Goal: Task Accomplishment & Management: Manage account settings

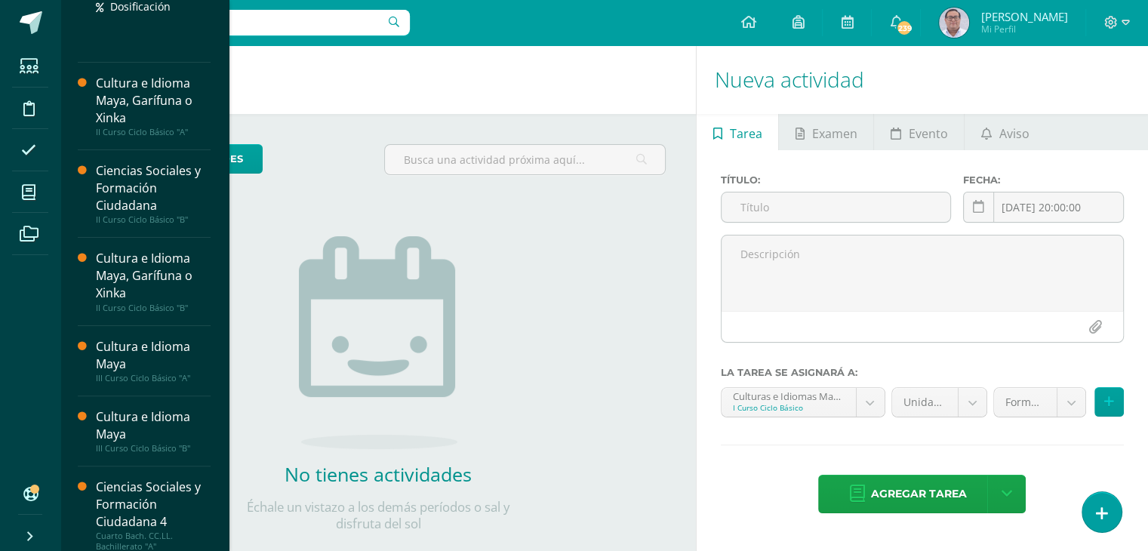
scroll to position [377, 0]
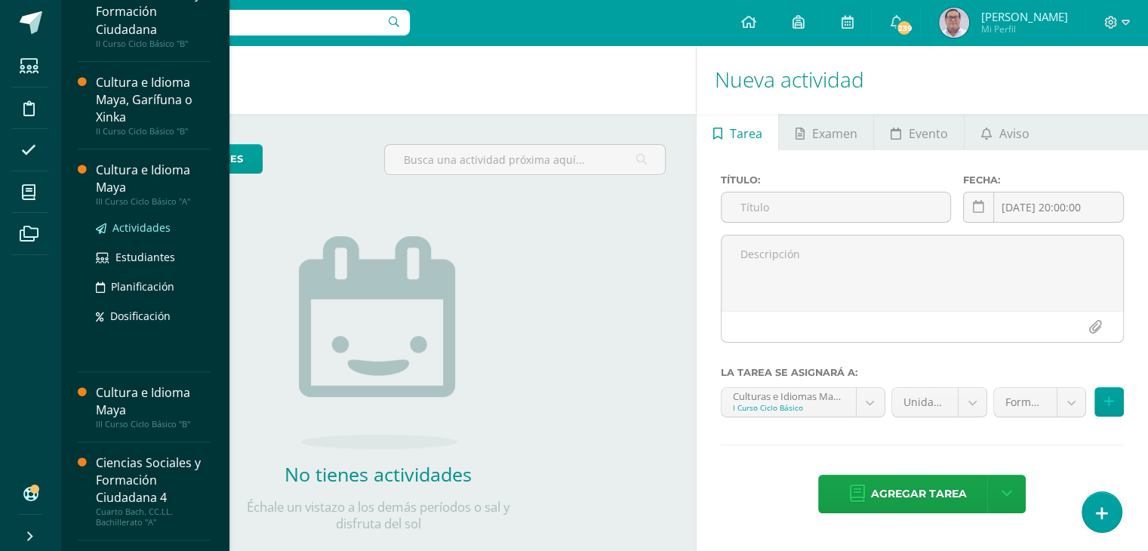
click at [148, 226] on span "Actividades" at bounding box center [141, 227] width 58 height 14
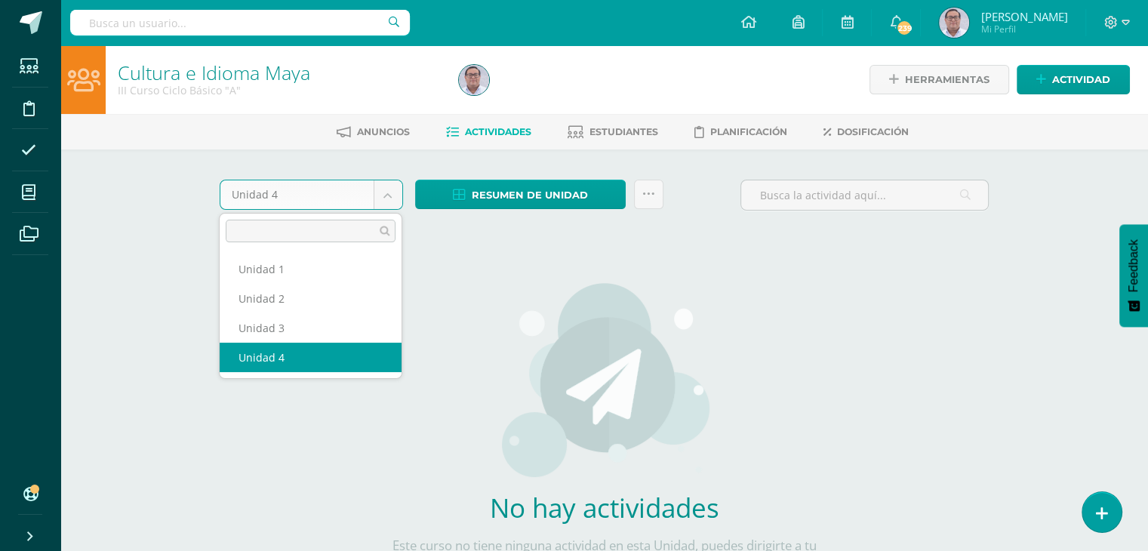
click at [391, 195] on body "Estudiantes Disciplina Asistencia Mis cursos Archivos Soporte Ayuda Reportar un…" at bounding box center [574, 324] width 1148 height 648
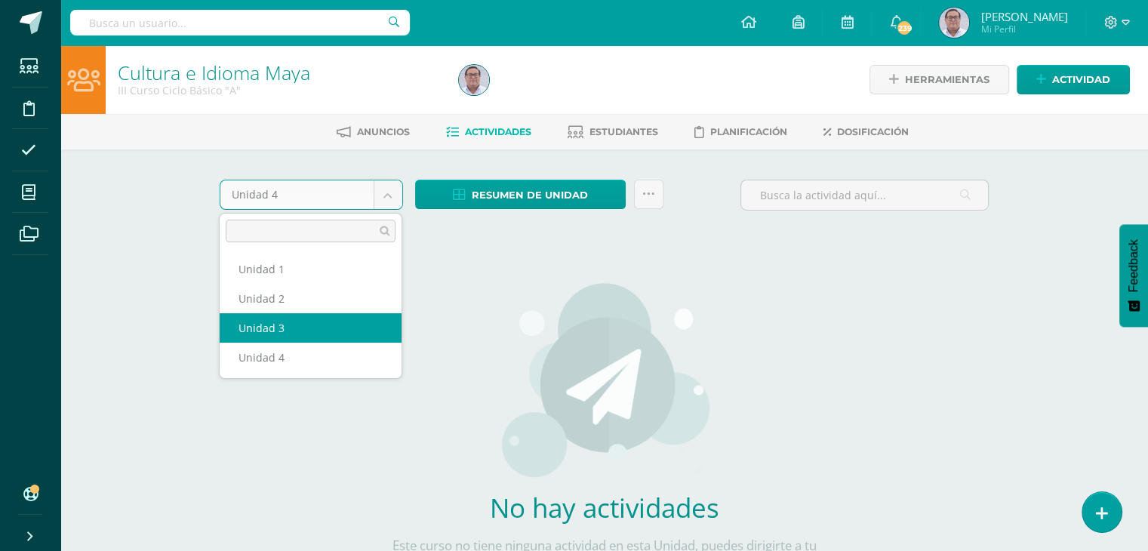
select select "Unidad 3"
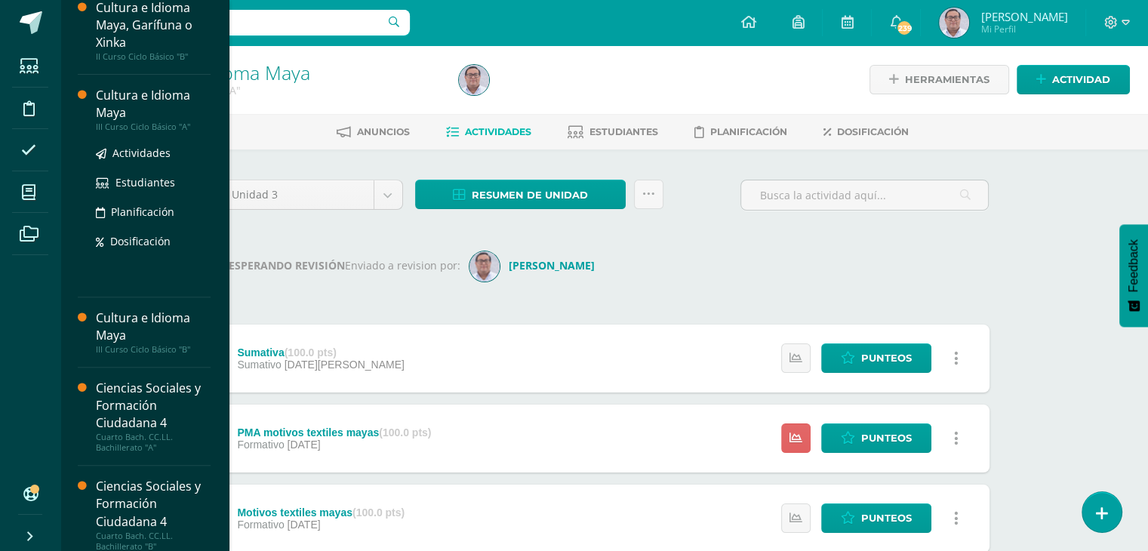
scroll to position [453, 0]
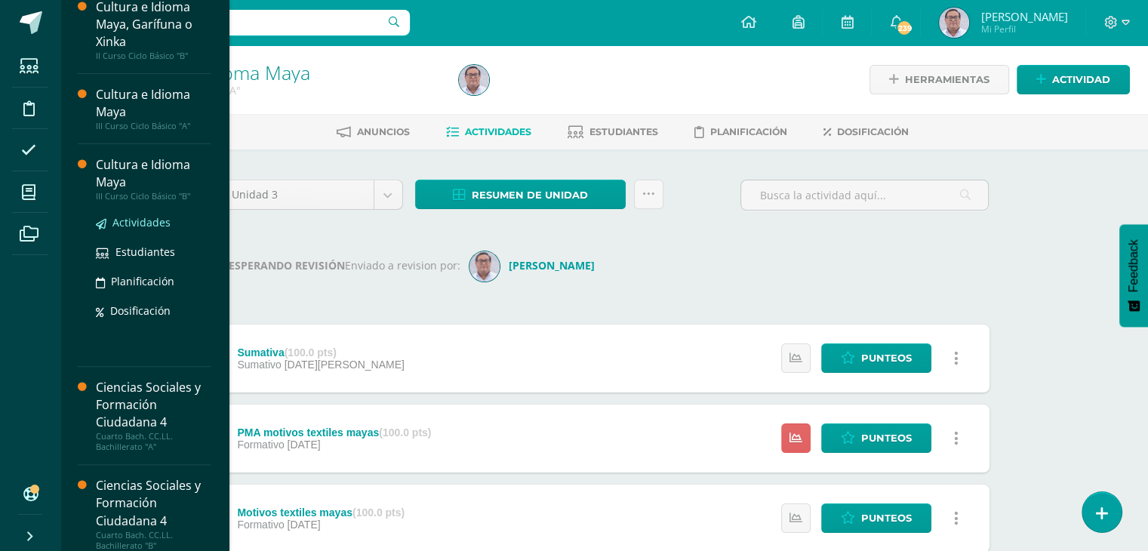
click at [149, 222] on span "Actividades" at bounding box center [141, 222] width 58 height 14
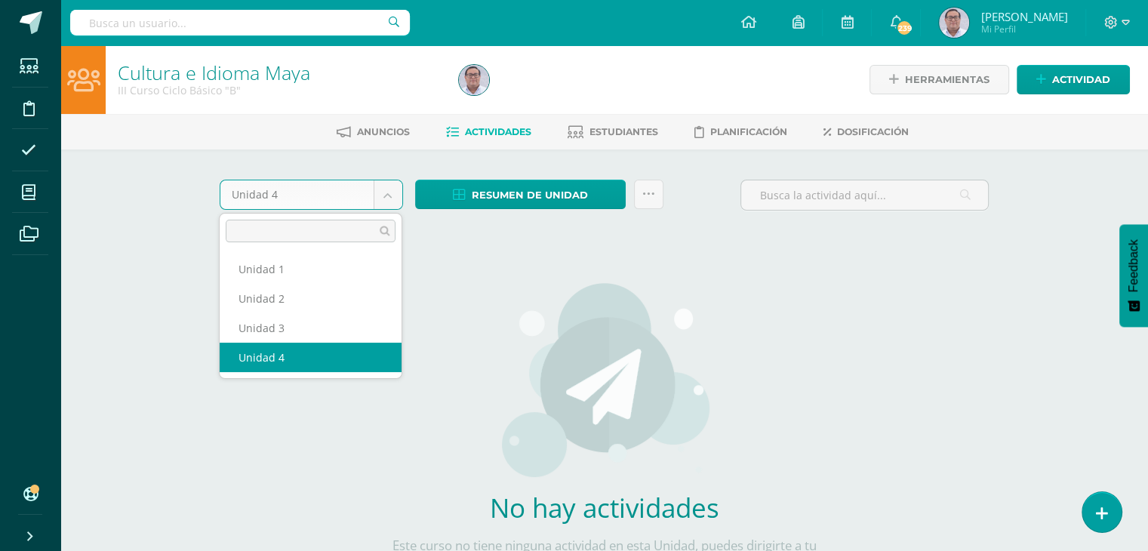
drag, startPoint x: 387, startPoint y: 200, endPoint x: 377, endPoint y: 215, distance: 17.6
click at [387, 200] on body "Estudiantes Disciplina Asistencia Mis cursos Archivos Soporte Ayuda Reportar un…" at bounding box center [574, 324] width 1148 height 648
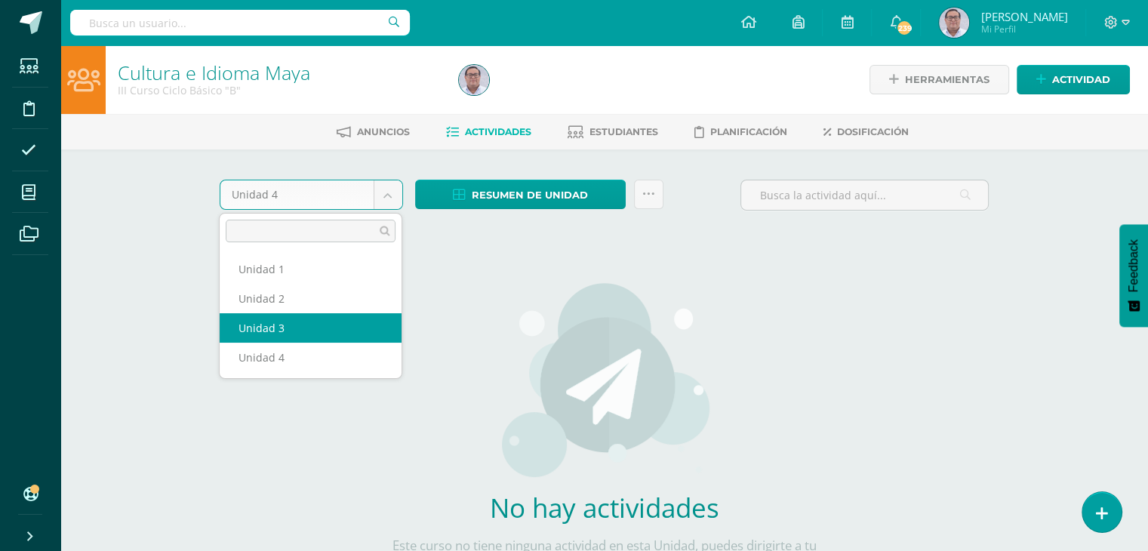
select select "Unidad 3"
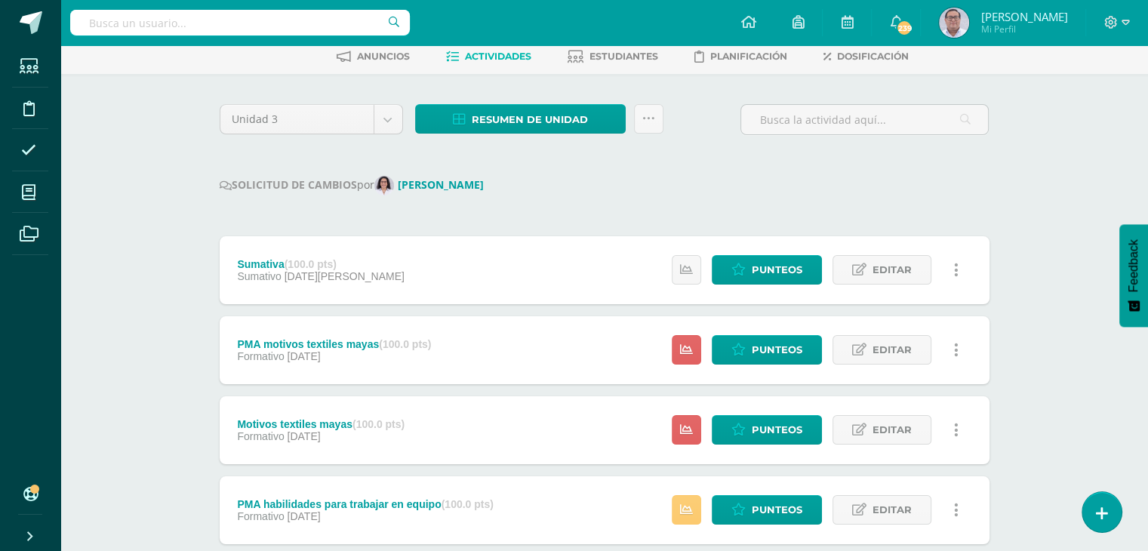
scroll to position [151, 0]
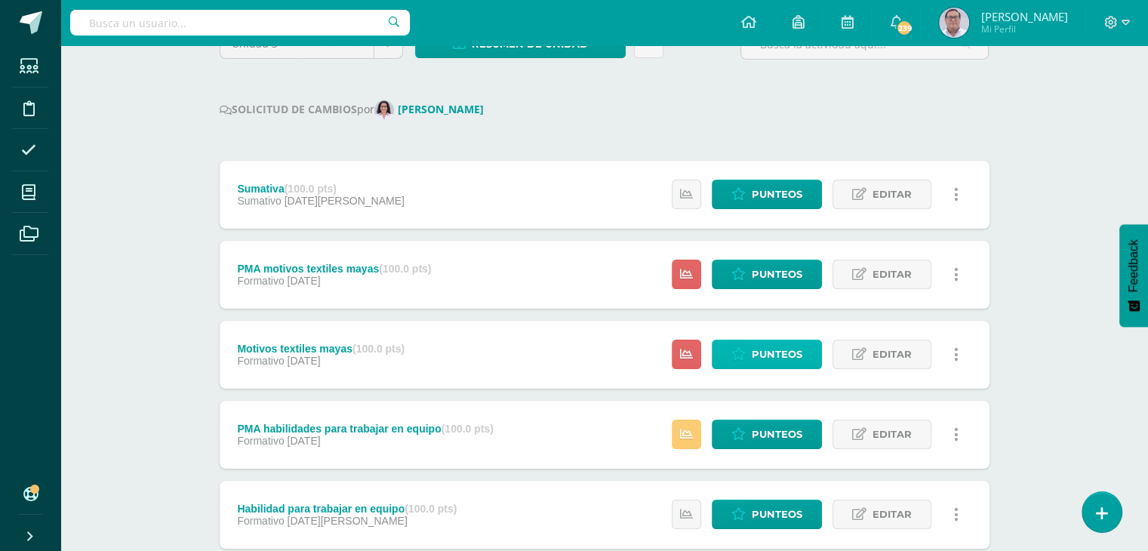
click at [766, 348] on span "Punteos" at bounding box center [777, 354] width 51 height 28
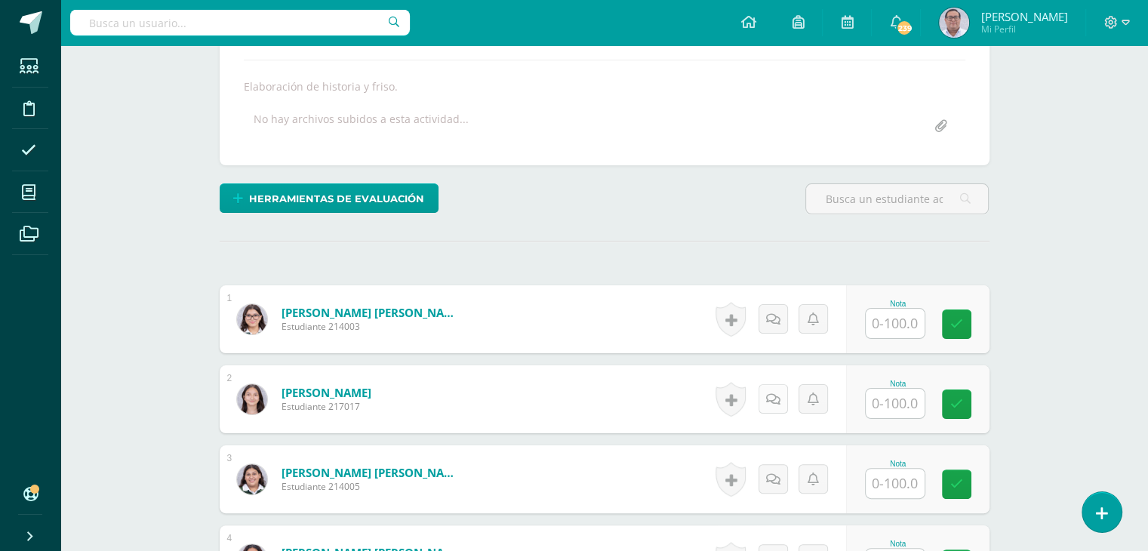
scroll to position [298, 0]
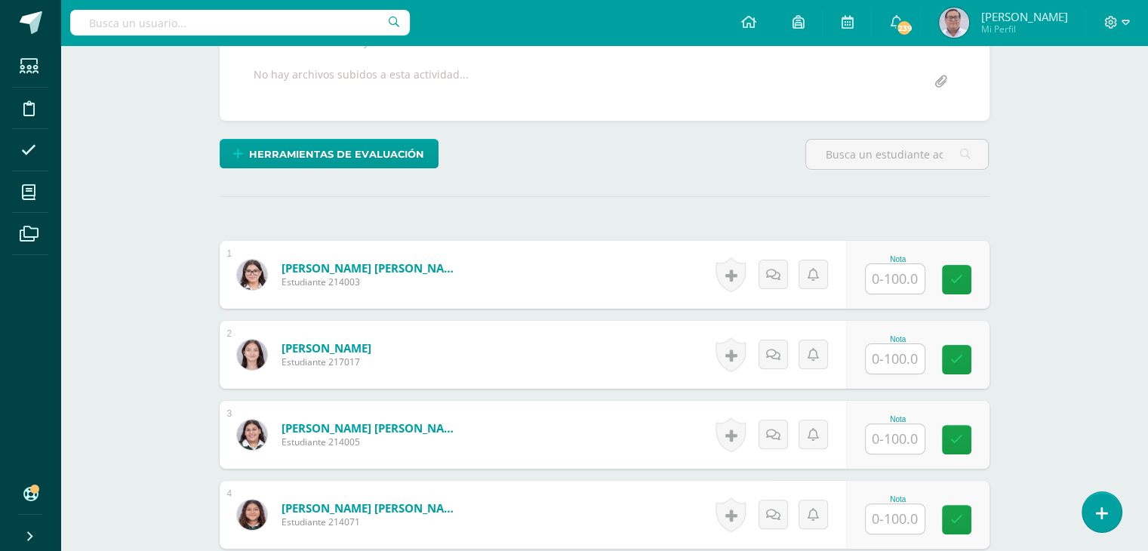
click at [893, 282] on input "text" at bounding box center [895, 278] width 59 height 29
type input "90"
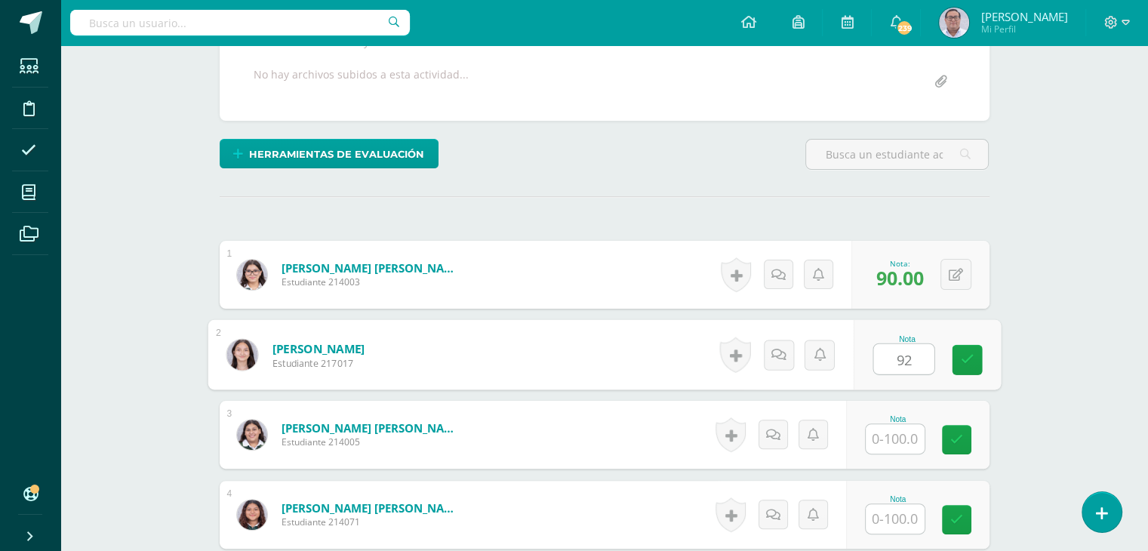
type input "92"
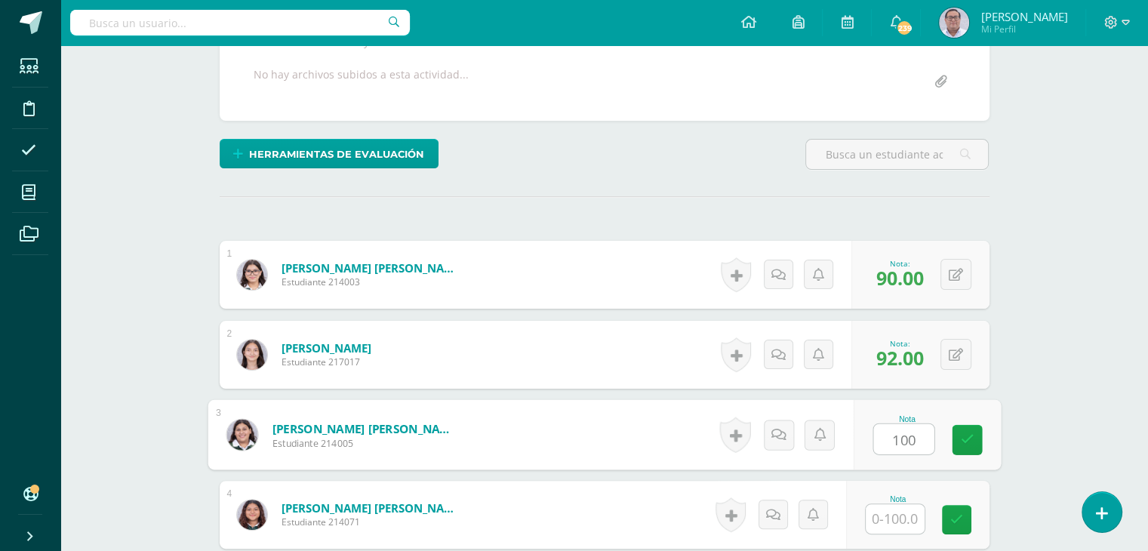
type input "100"
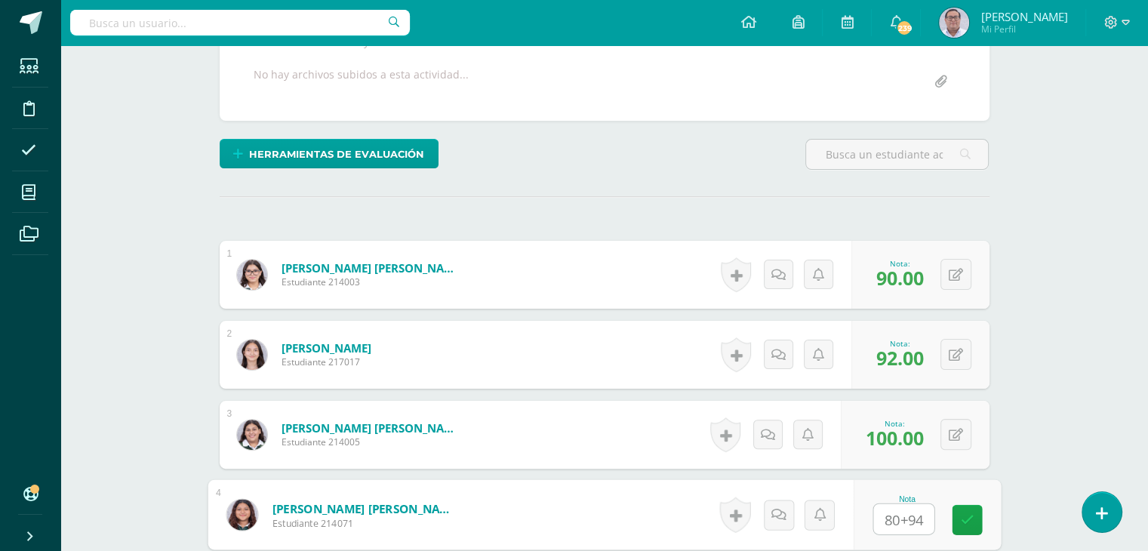
type input "80+94"
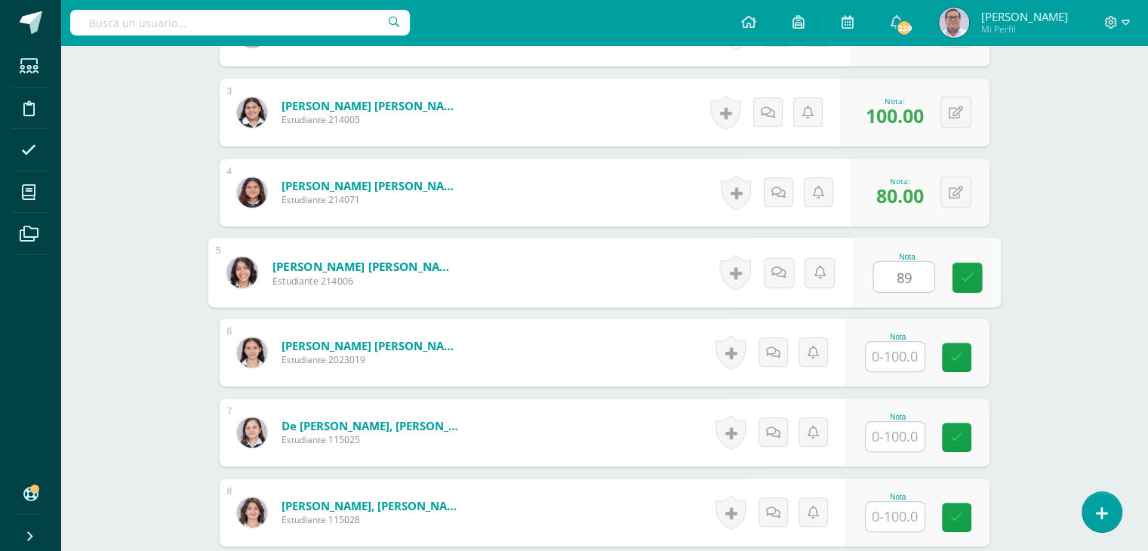
type input "89"
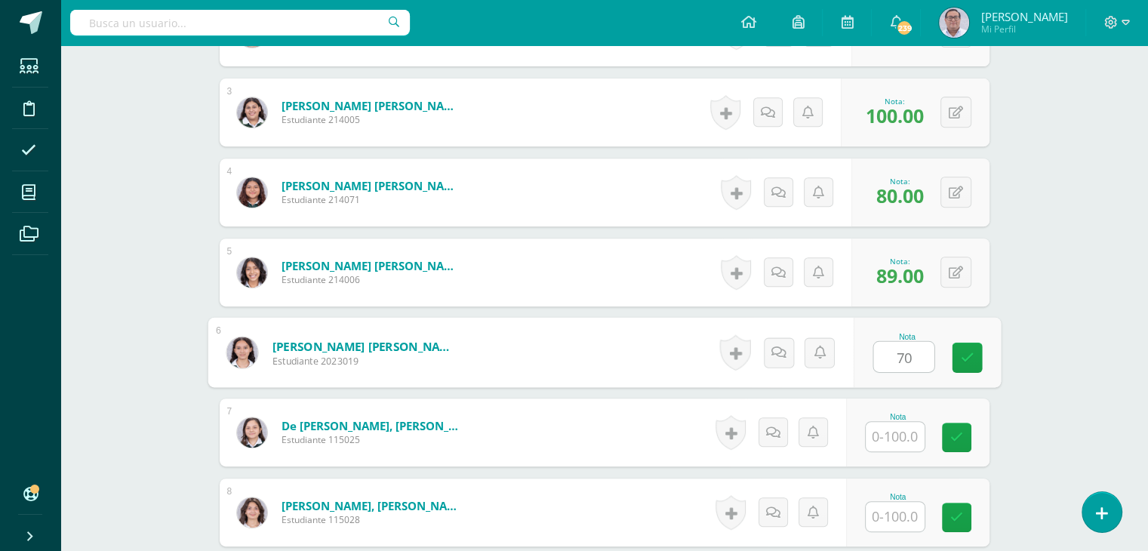
type input "70"
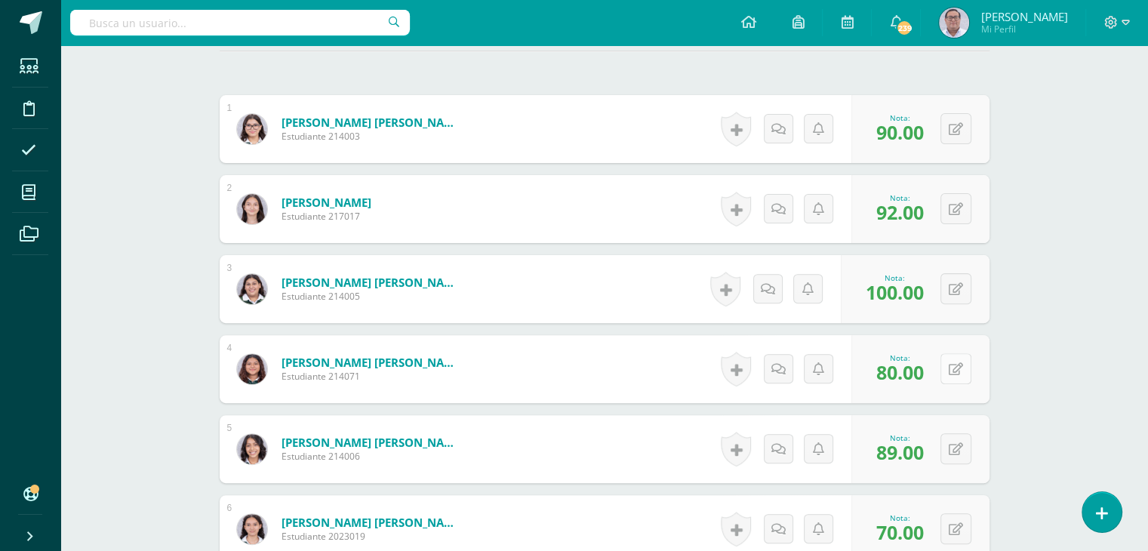
scroll to position [470, 0]
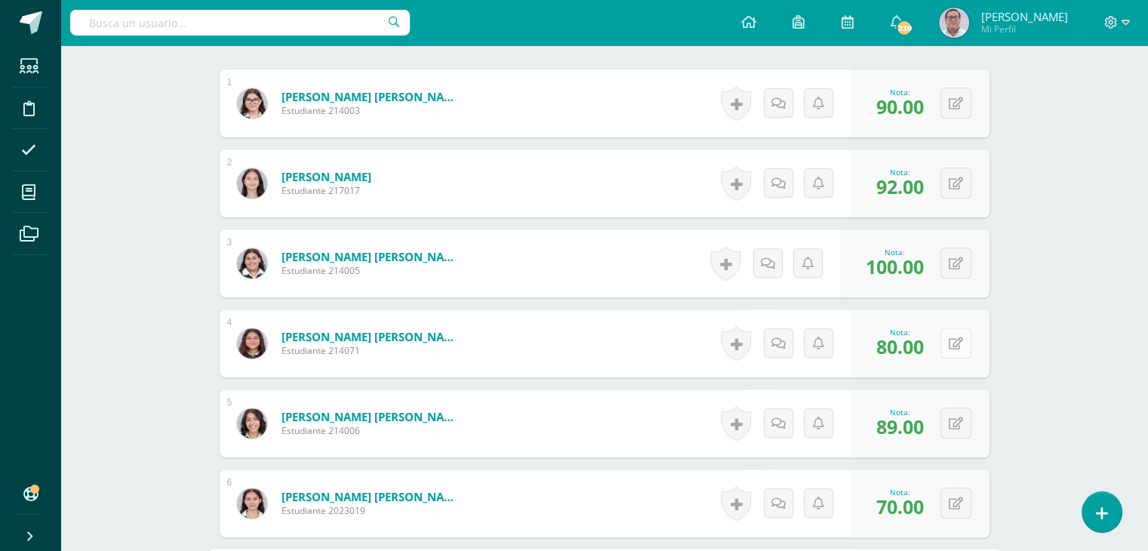
click at [962, 347] on icon at bounding box center [956, 343] width 14 height 13
click at [927, 352] on icon at bounding box center [927, 348] width 14 height 13
click at [953, 425] on button at bounding box center [966, 424] width 32 height 32
type input "94"
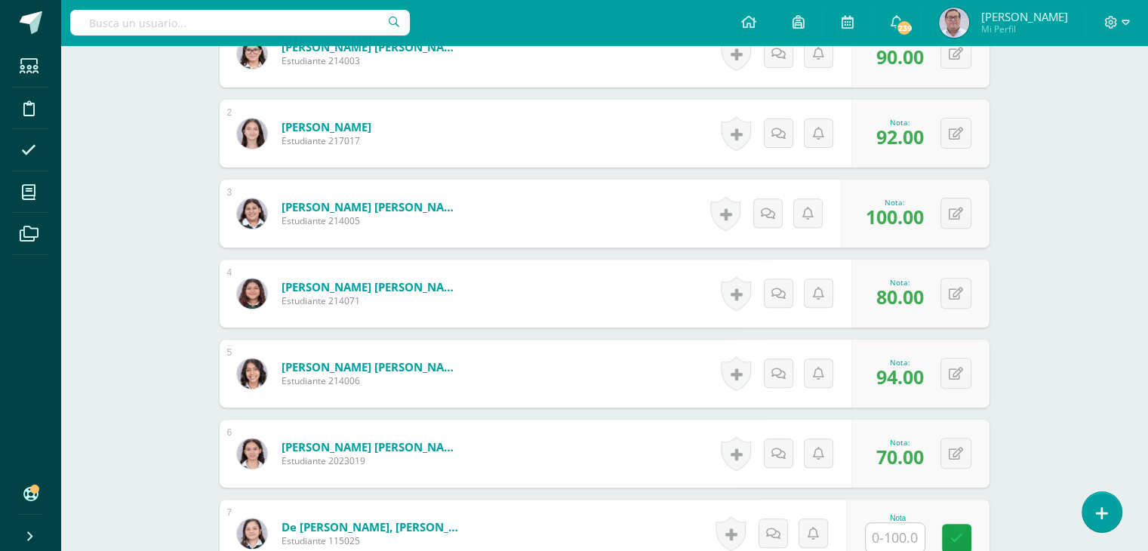
scroll to position [545, 0]
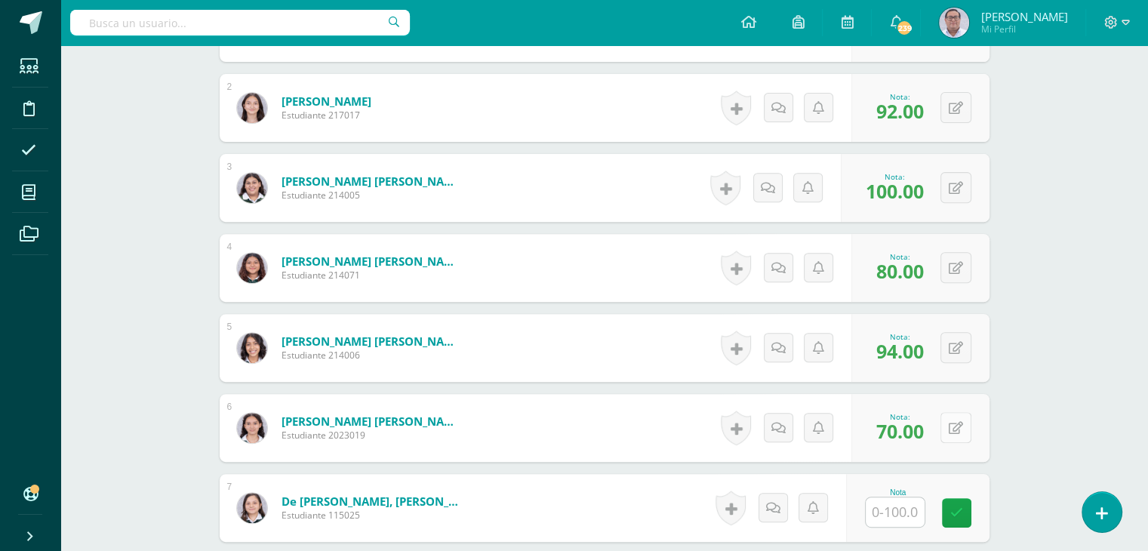
click at [957, 432] on button at bounding box center [956, 427] width 31 height 31
type input "89"
type input "70"
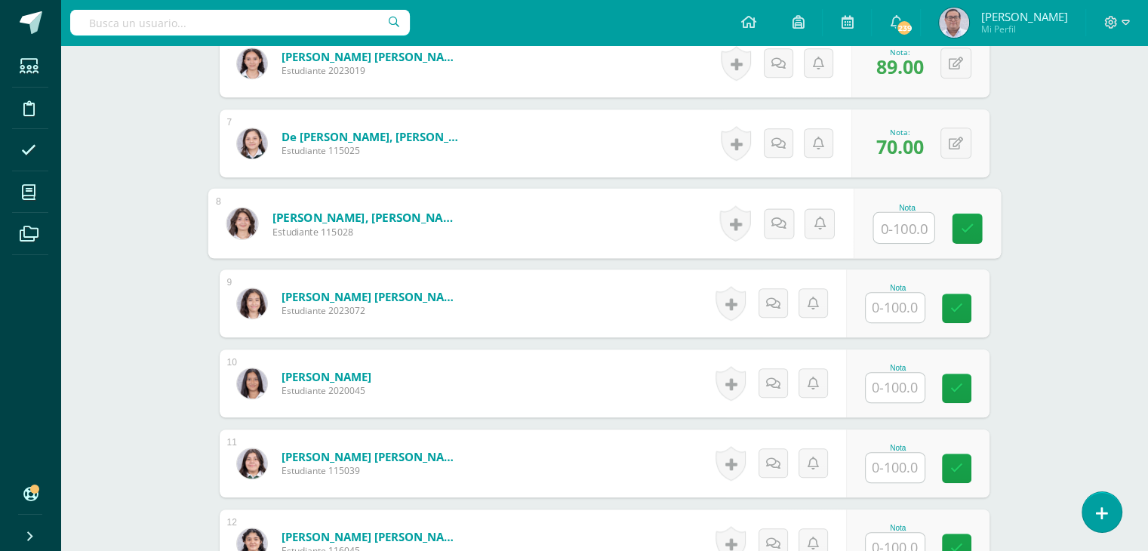
scroll to position [936, 0]
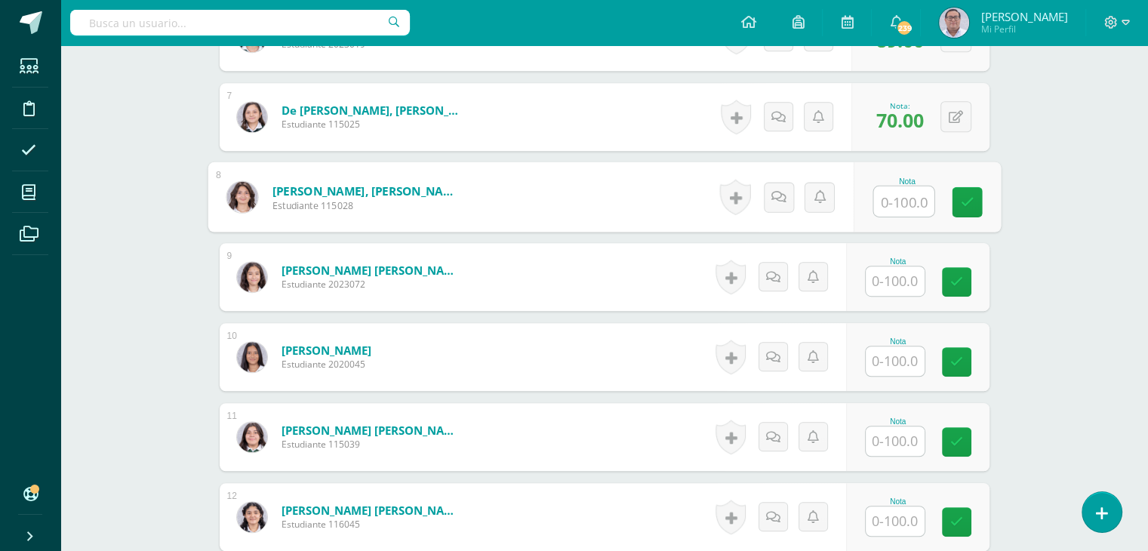
click at [908, 276] on input "text" at bounding box center [895, 280] width 59 height 29
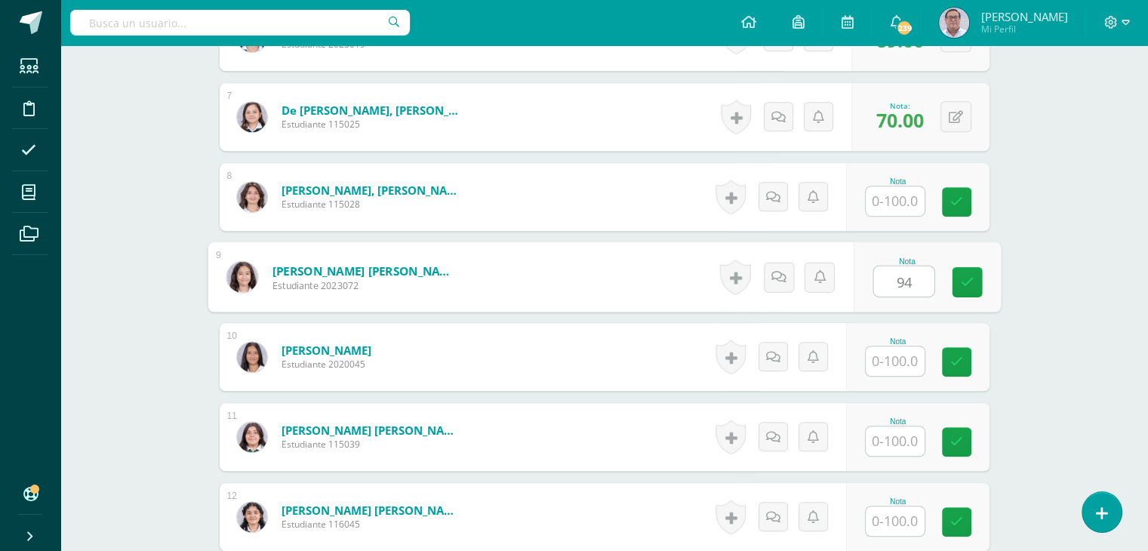
type input "94"
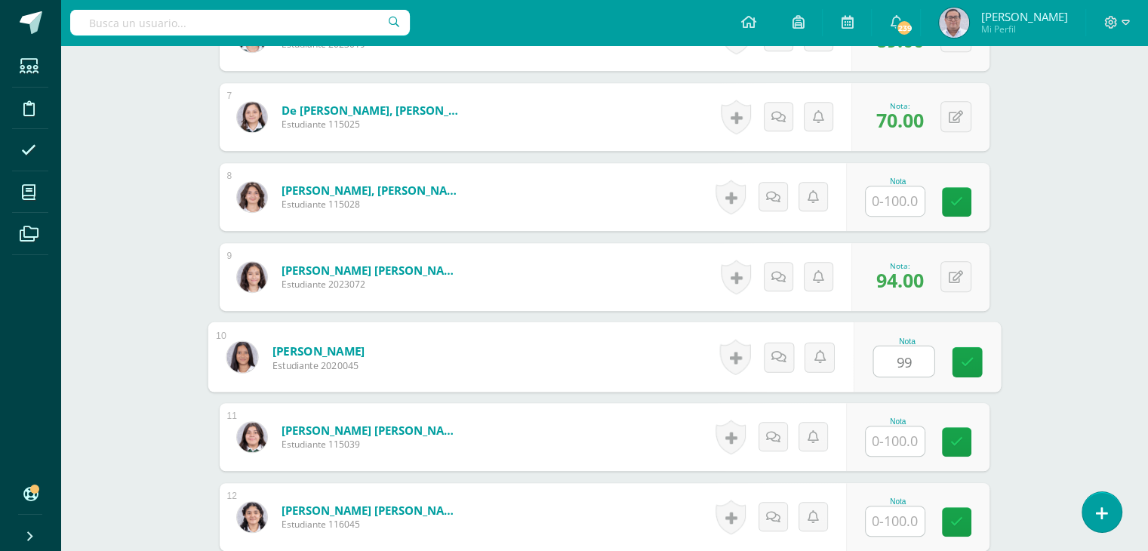
type input "99"
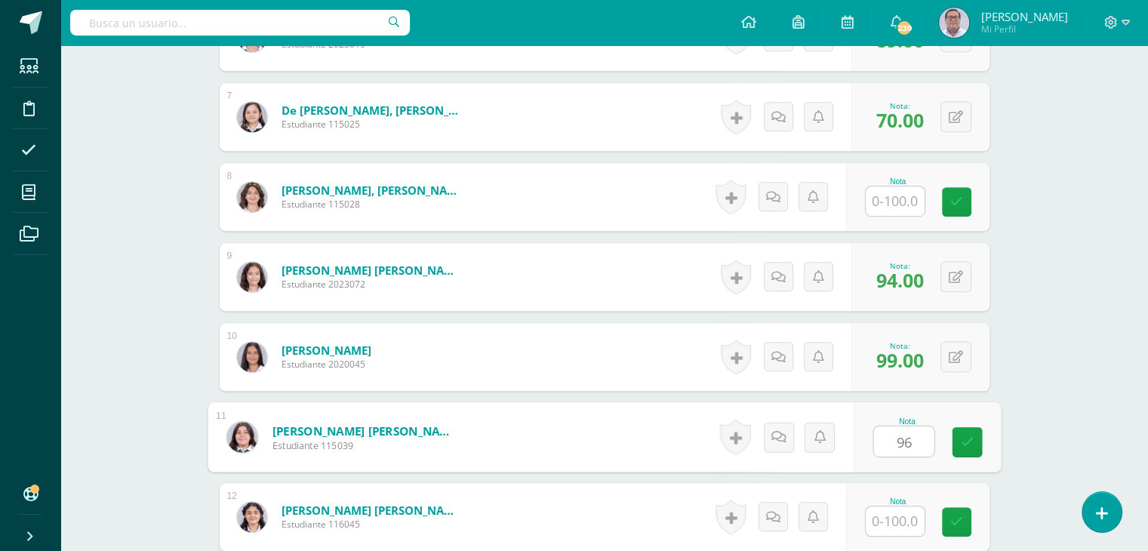
type input "96"
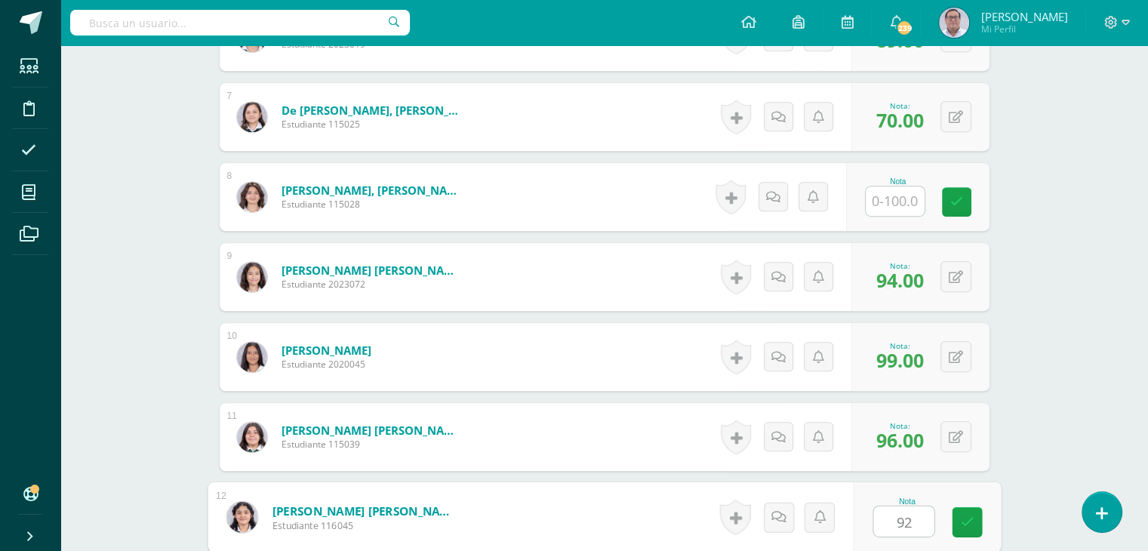
type input "92"
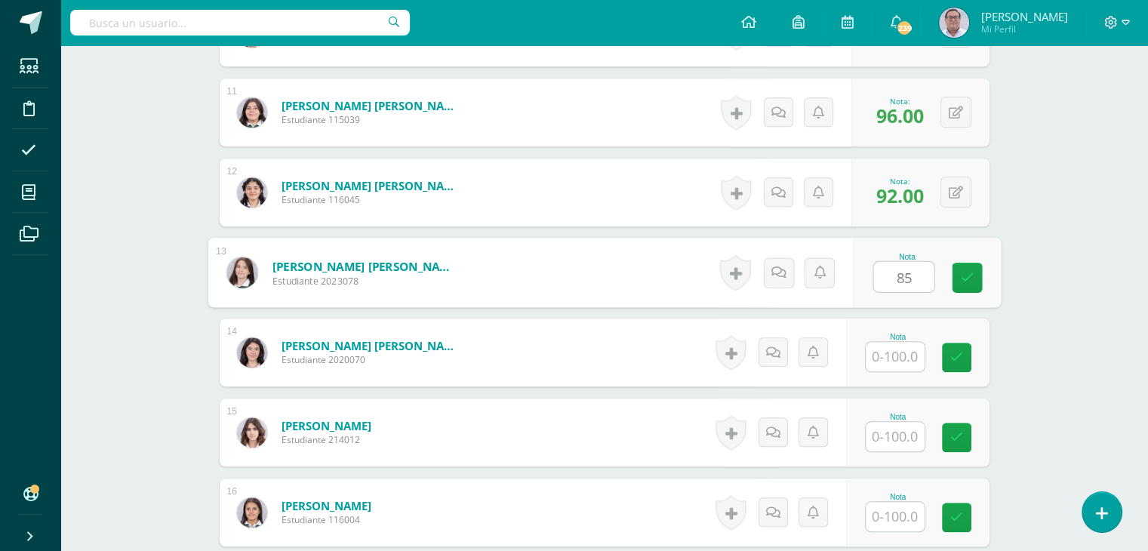
type input "85"
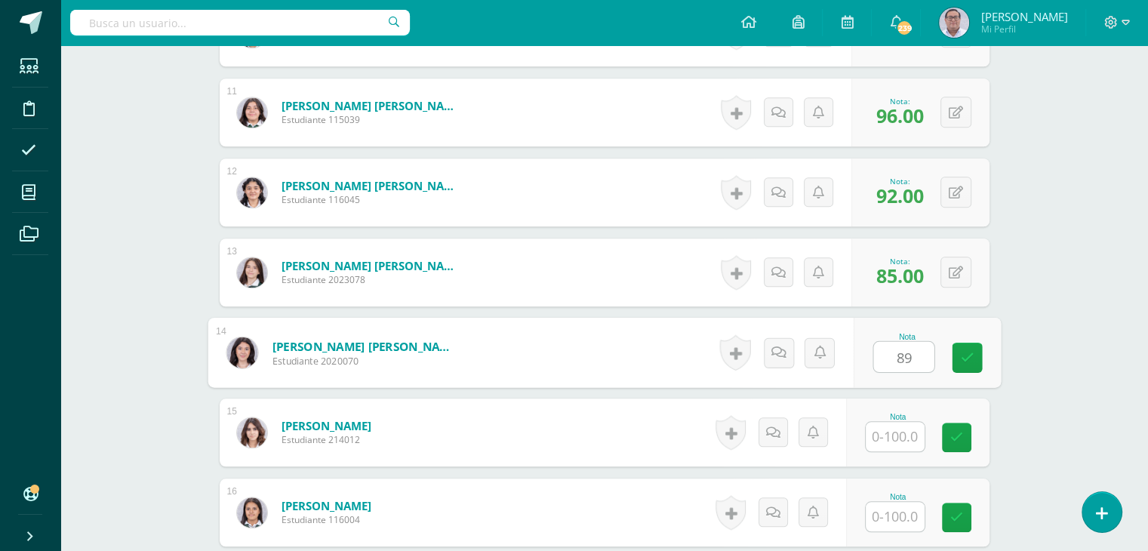
type input "89"
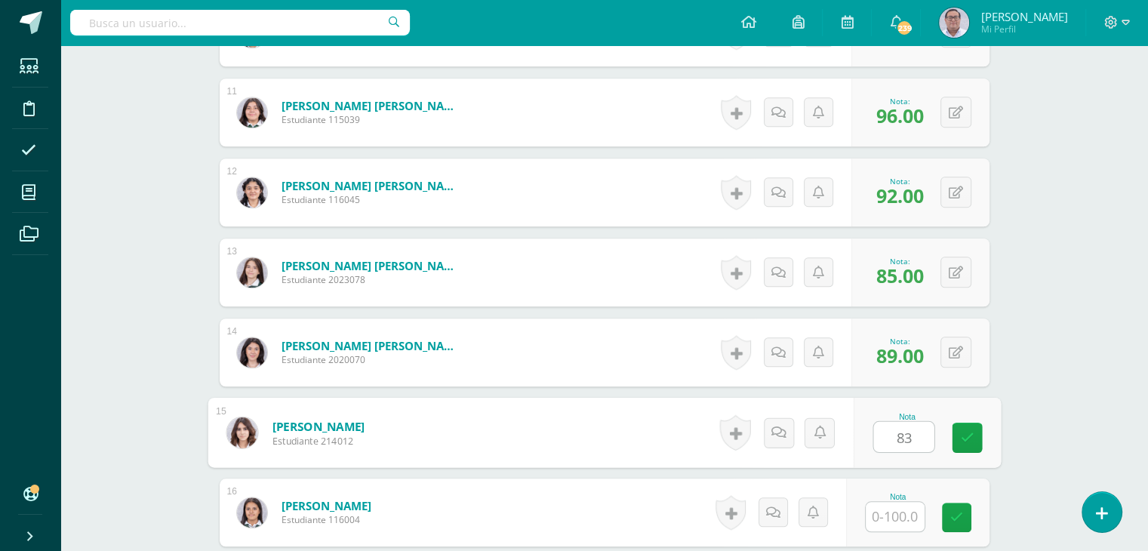
type input "83"
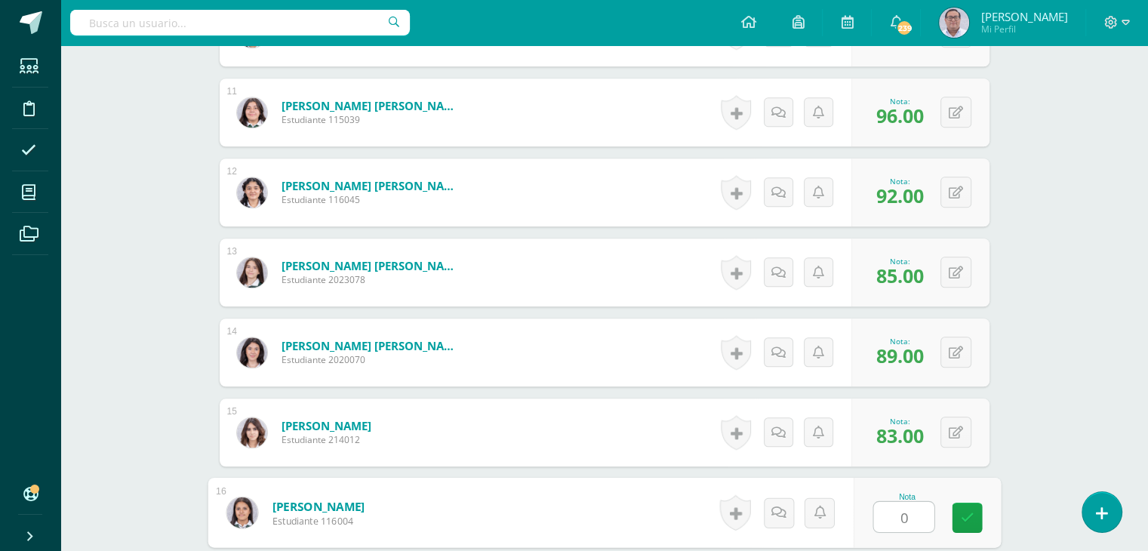
type input "0"
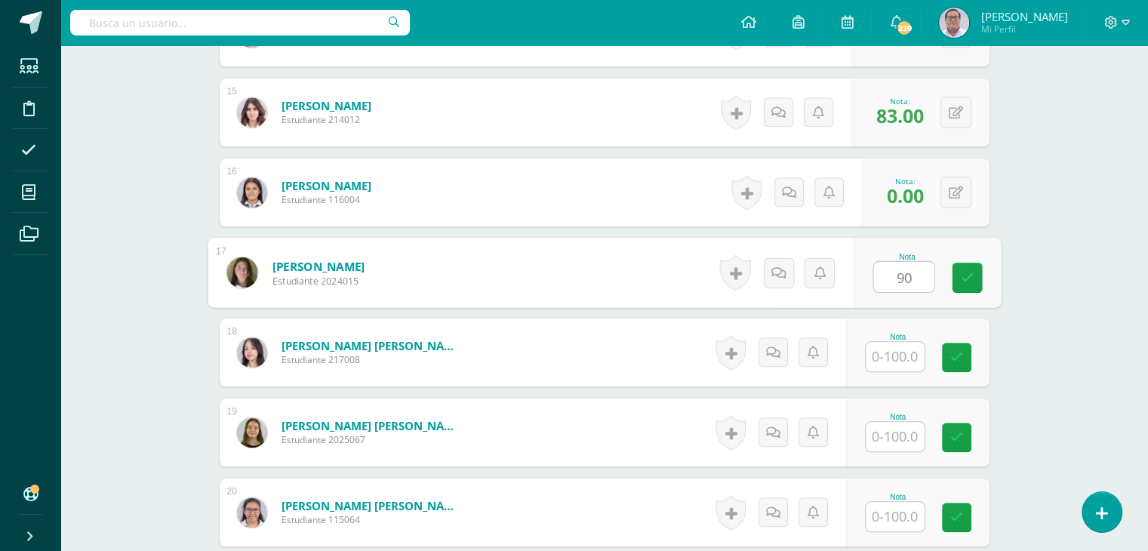
type input "90"
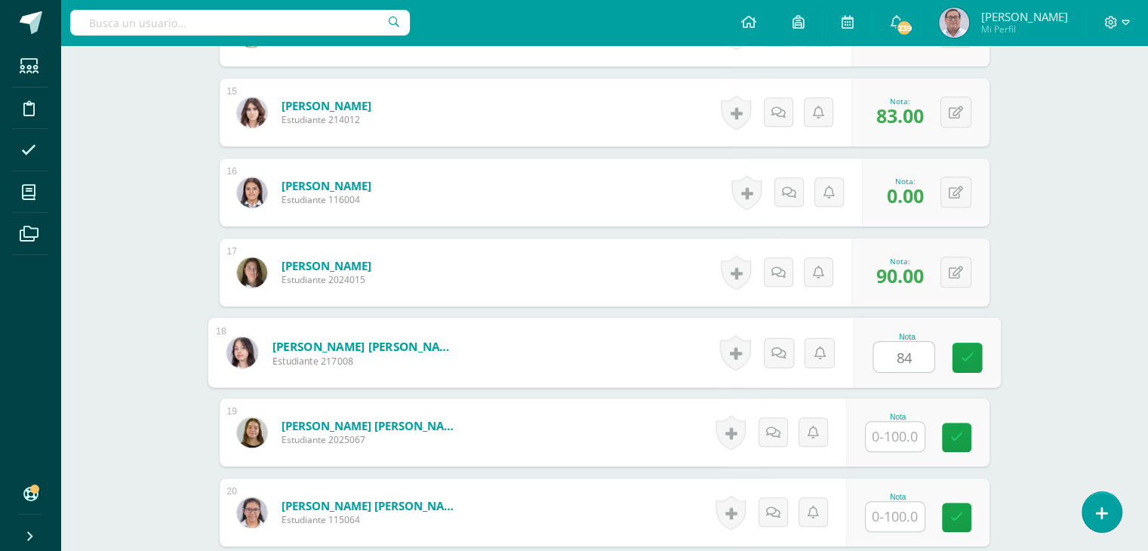
type input "84"
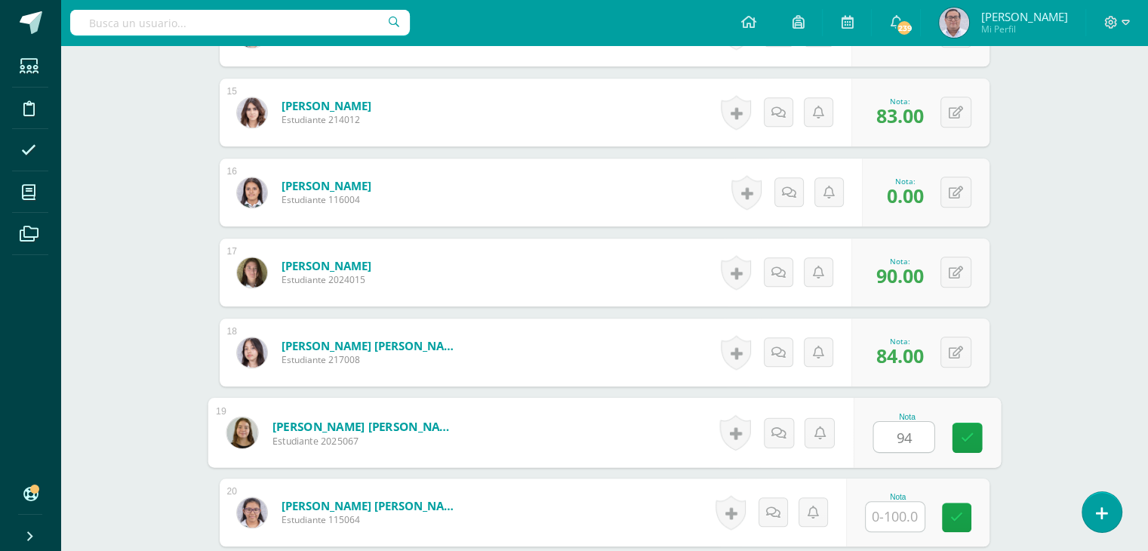
type input "94"
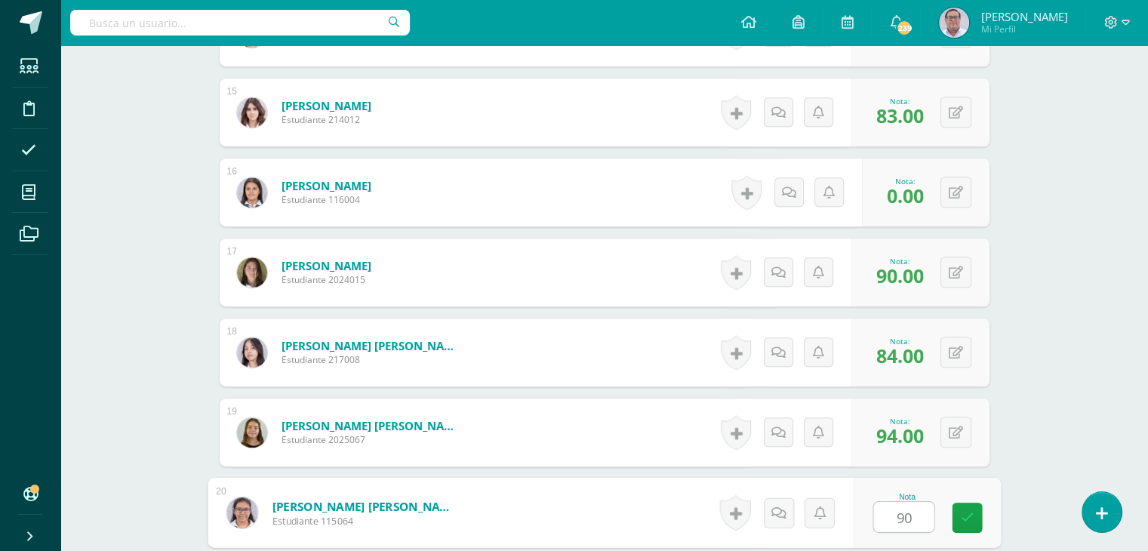
type input "90"
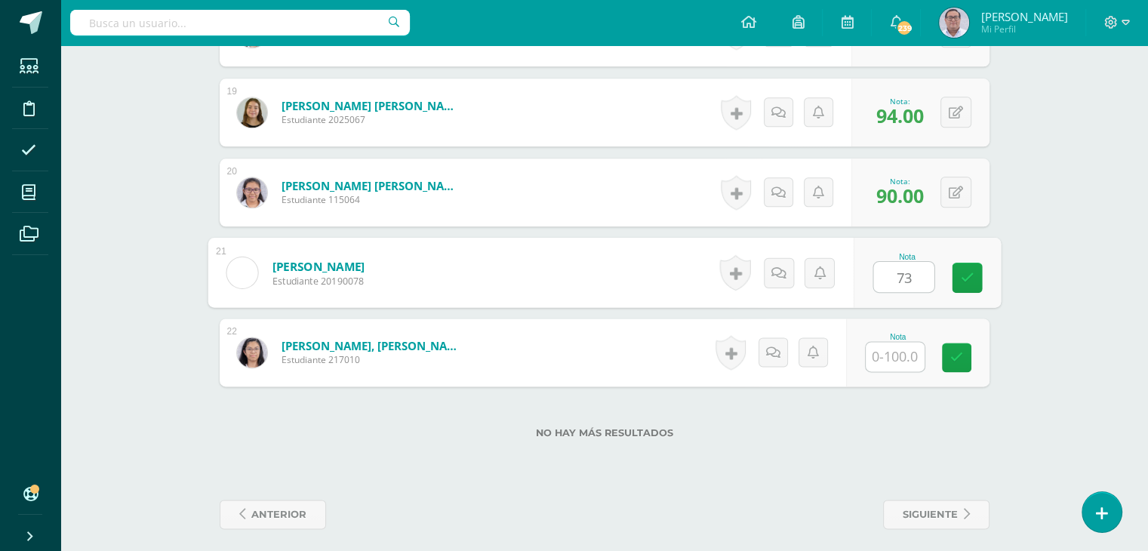
type input "73"
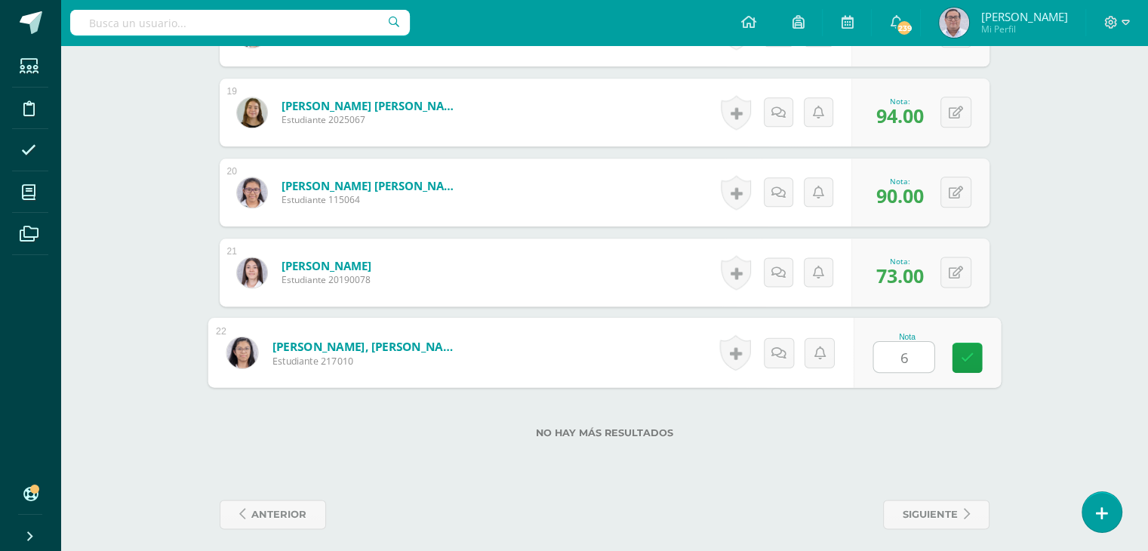
type input "66"
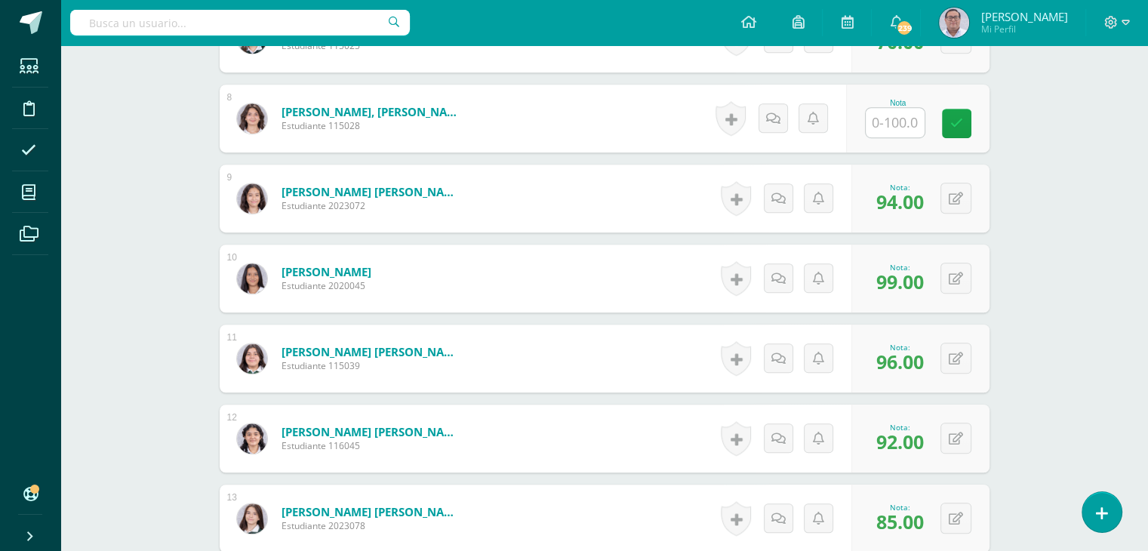
scroll to position [995, 0]
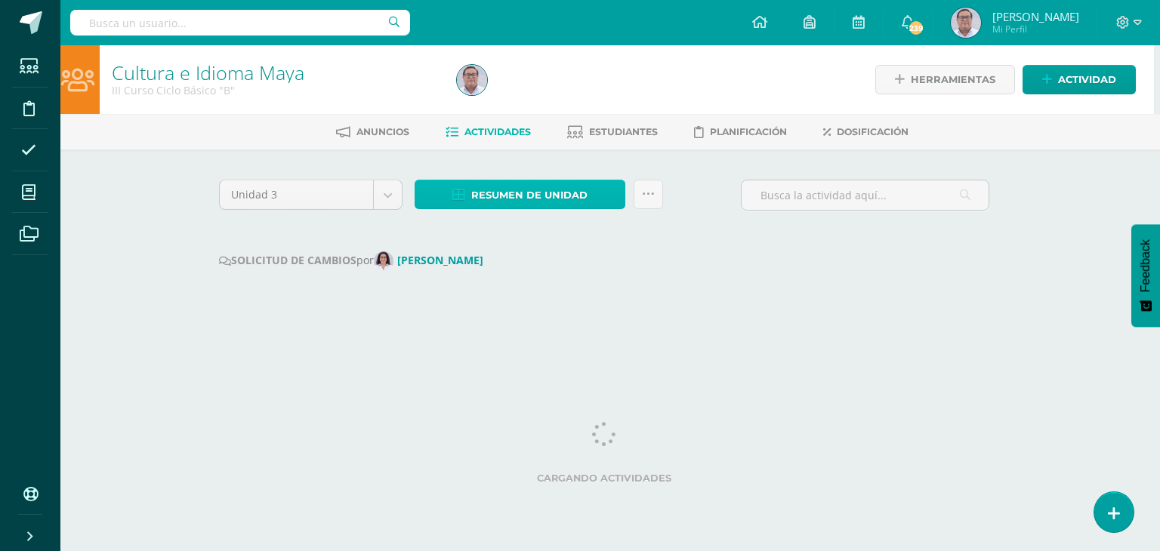
click at [533, 200] on span "Resumen de unidad" at bounding box center [529, 195] width 116 height 28
click at [534, 96] on div at bounding box center [626, 79] width 351 height 69
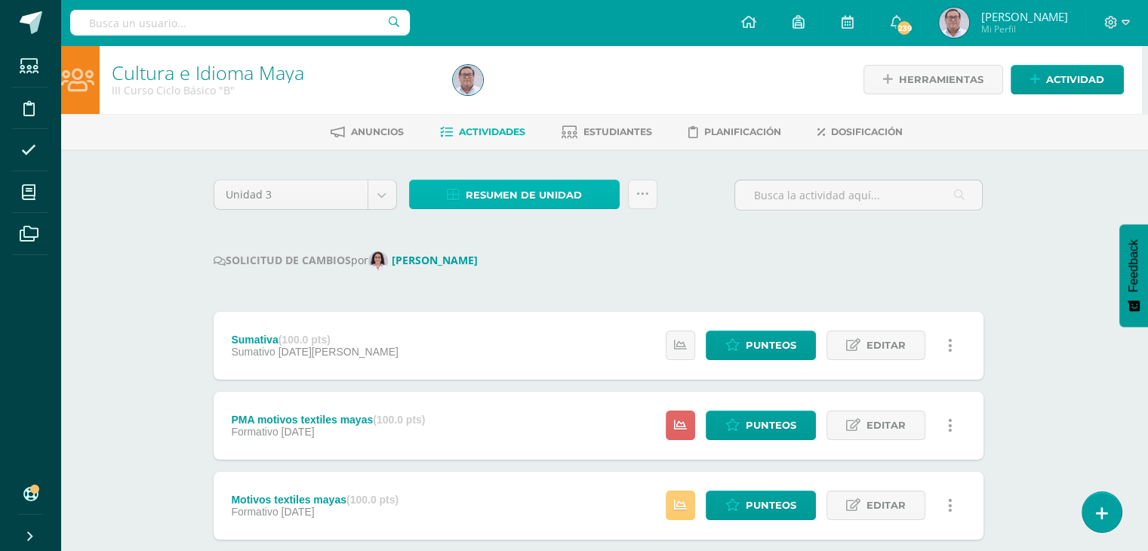
click at [534, 199] on span "Resumen de unidad" at bounding box center [524, 195] width 116 height 28
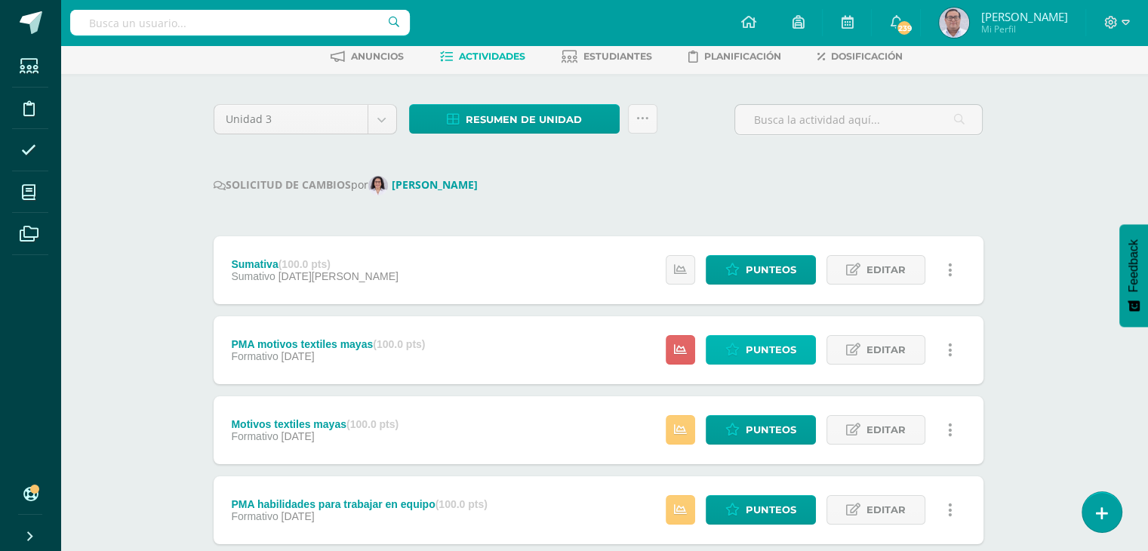
click at [747, 350] on span "Punteos" at bounding box center [771, 350] width 51 height 28
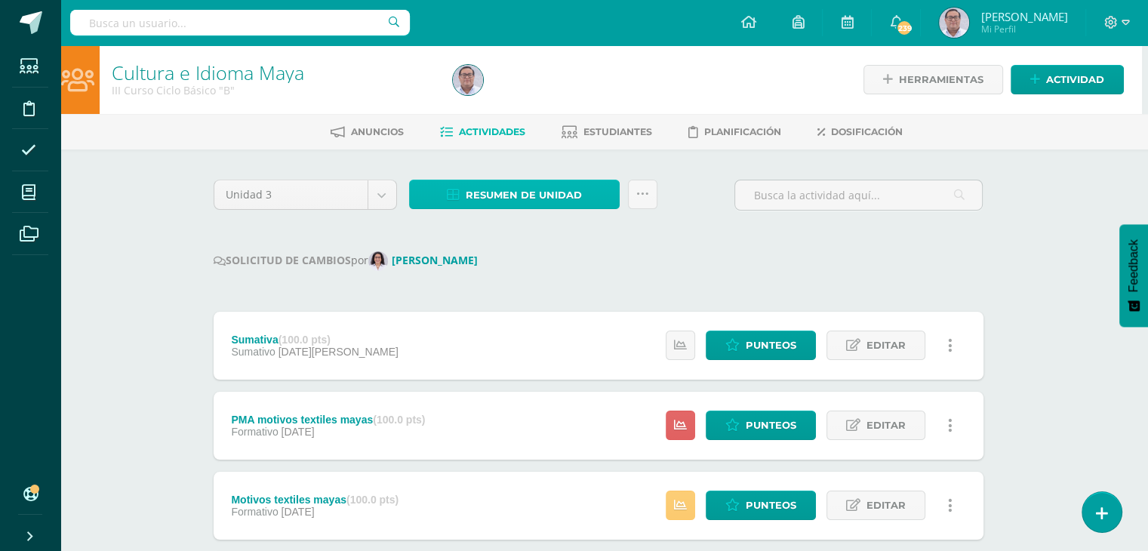
click at [510, 203] on span "Resumen de unidad" at bounding box center [524, 195] width 116 height 28
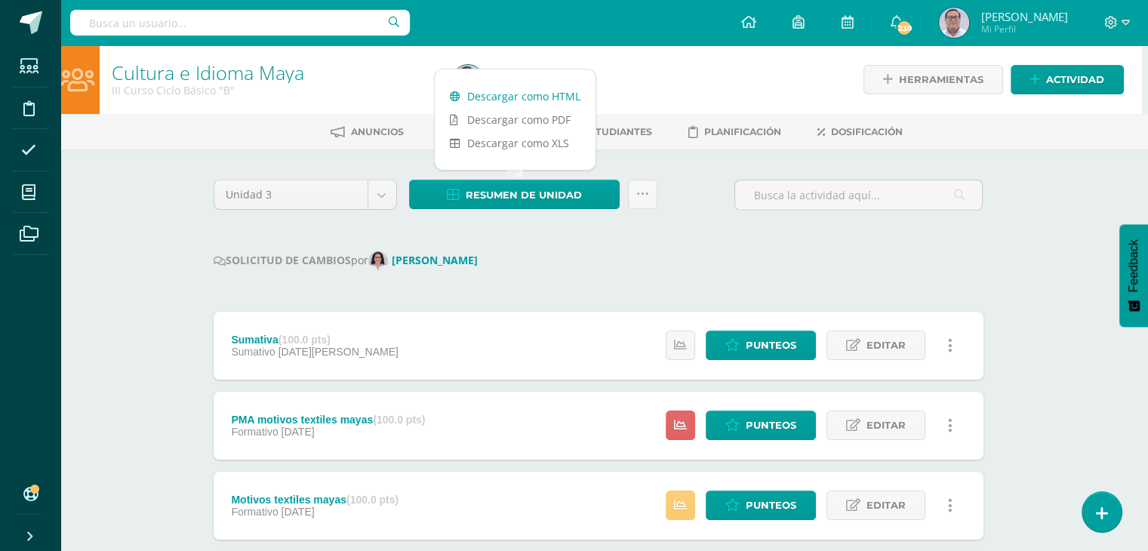
click at [525, 97] on link "Descargar como HTML" at bounding box center [515, 96] width 161 height 23
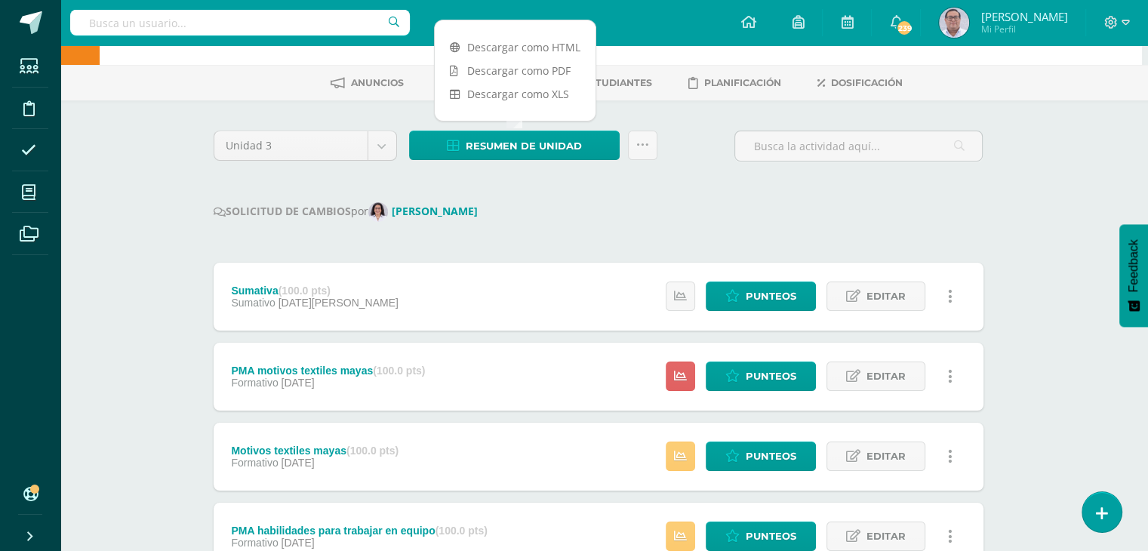
scroll to position [75, 6]
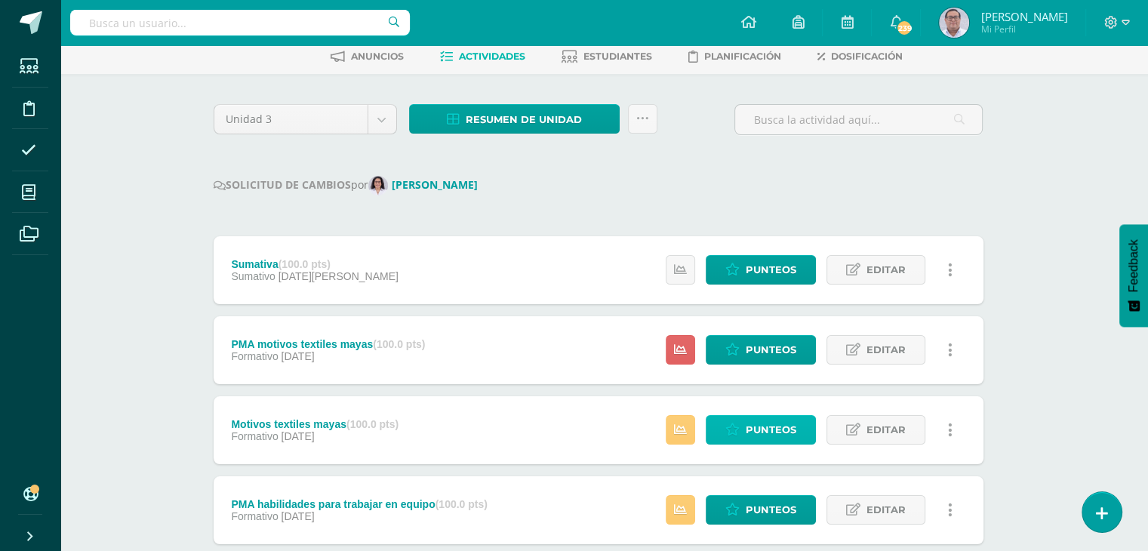
click at [760, 433] on span "Punteos" at bounding box center [771, 430] width 51 height 28
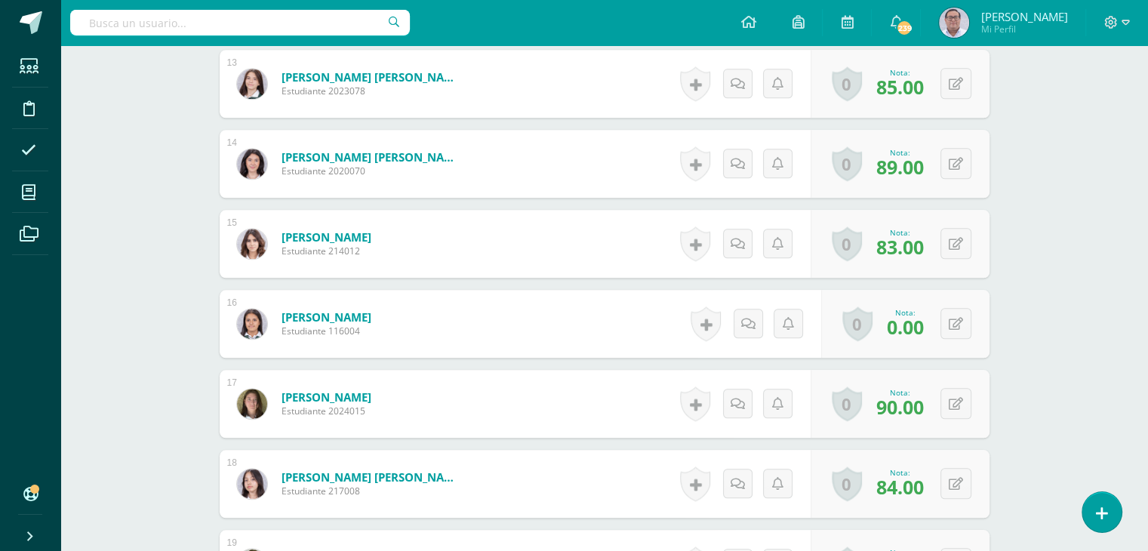
scroll to position [1450, 0]
click at [954, 320] on button at bounding box center [966, 323] width 32 height 32
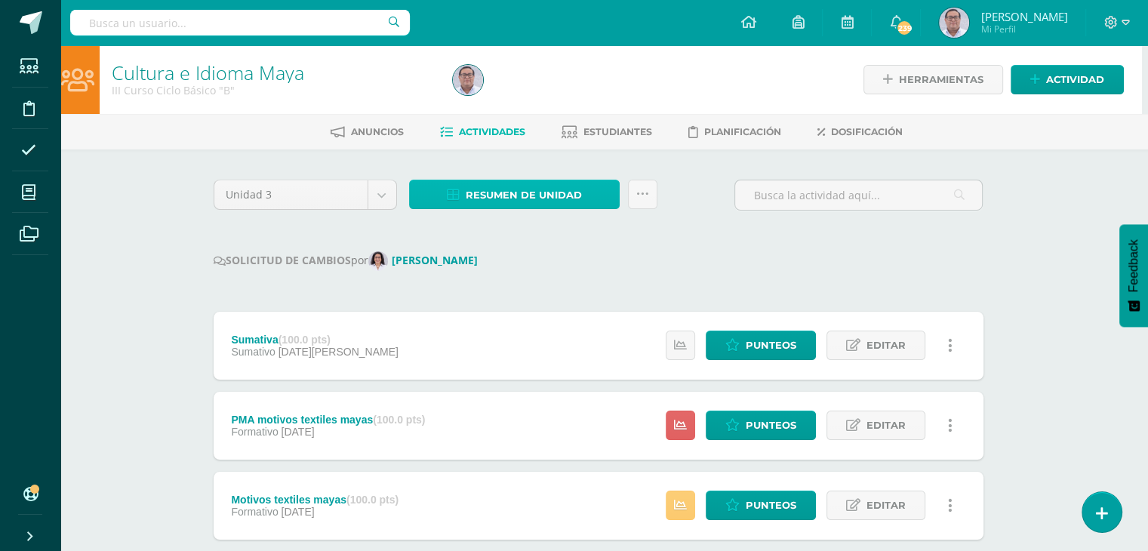
click at [547, 200] on span "Resumen de unidad" at bounding box center [524, 195] width 116 height 28
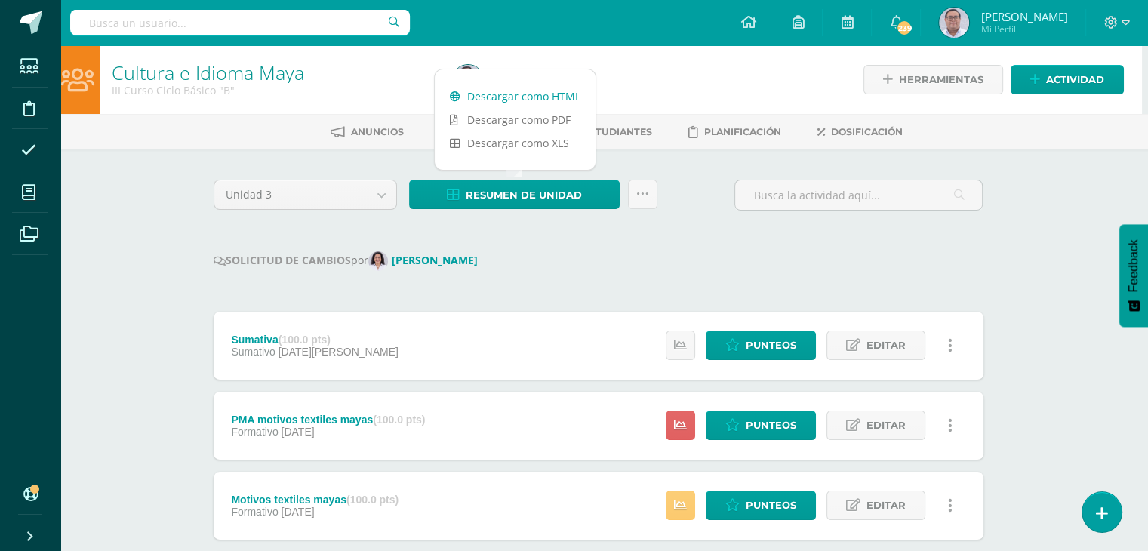
click at [528, 97] on link "Descargar como HTML" at bounding box center [515, 96] width 161 height 23
click at [631, 267] on div "SOLICITUD DE CAMBIOS por [PERSON_NAME]" at bounding box center [599, 261] width 770 height 20
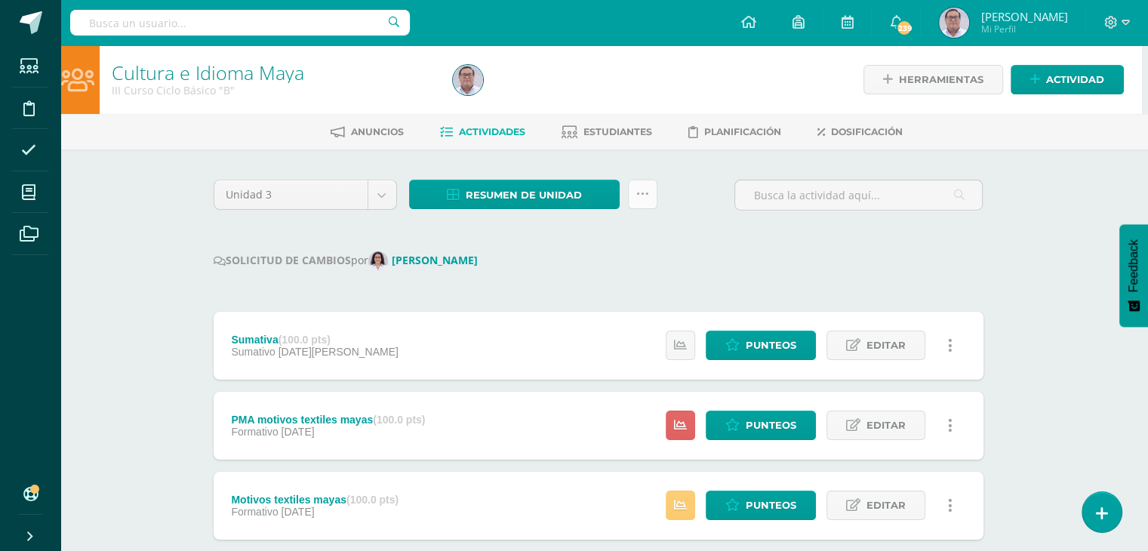
click at [649, 200] on link at bounding box center [642, 194] width 29 height 29
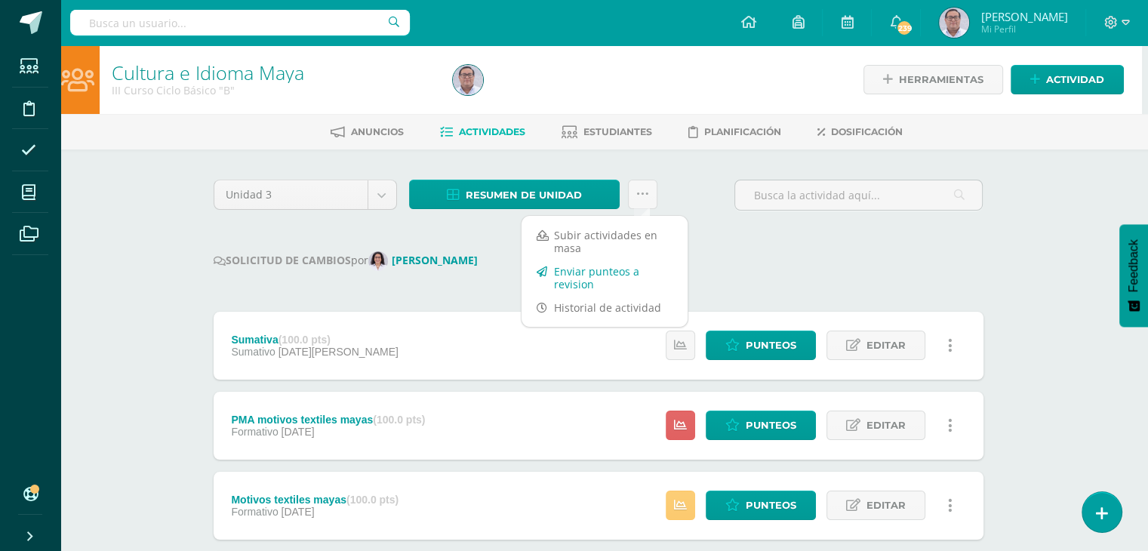
click at [604, 279] on link "Enviar punteos a revision" at bounding box center [605, 278] width 166 height 36
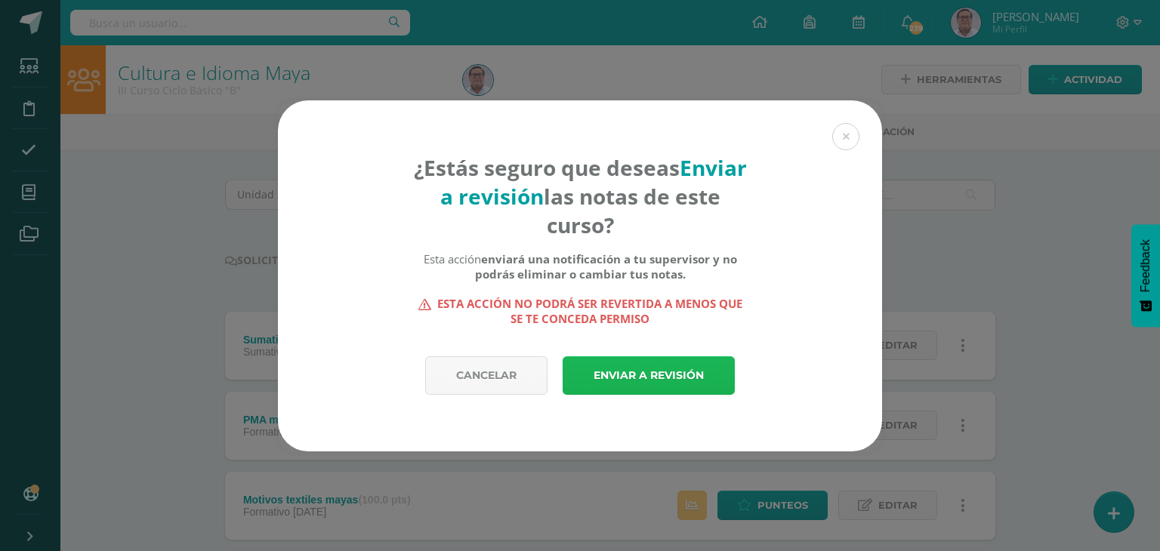
click at [631, 375] on link "Enviar a revisión" at bounding box center [648, 375] width 172 height 39
